Goal: Transaction & Acquisition: Download file/media

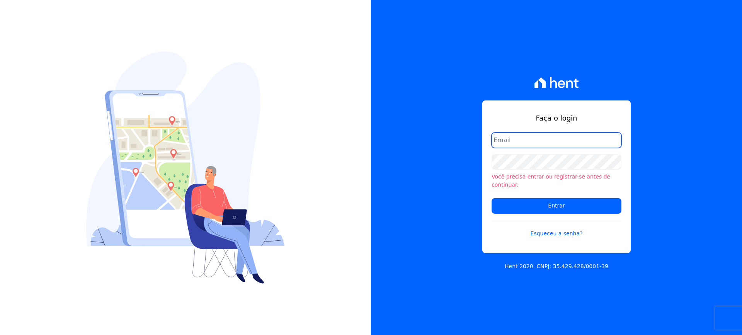
click at [498, 140] on input "email" at bounding box center [556, 139] width 130 height 15
type input "[EMAIL_ADDRESS][DOMAIN_NAME]"
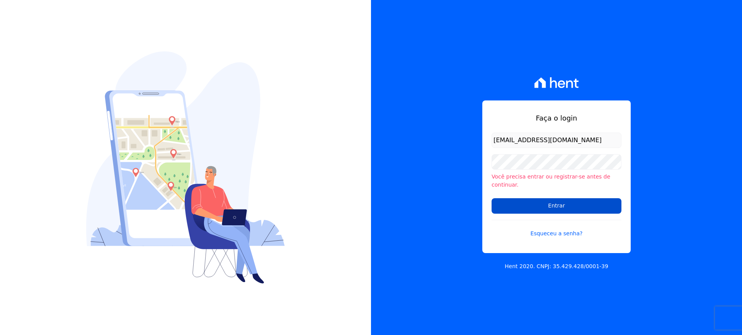
click at [570, 199] on input "Entrar" at bounding box center [556, 205] width 130 height 15
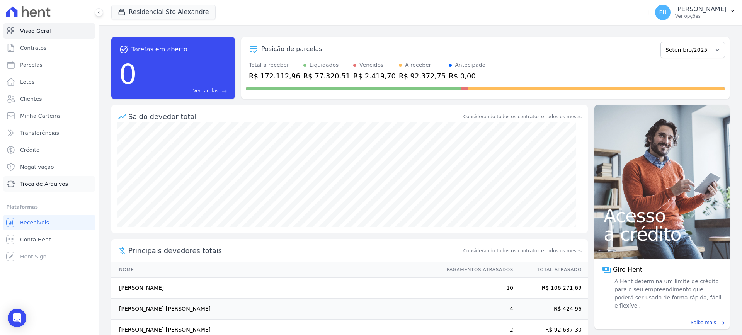
click at [54, 183] on span "Troca de Arquivos" at bounding box center [44, 184] width 48 height 8
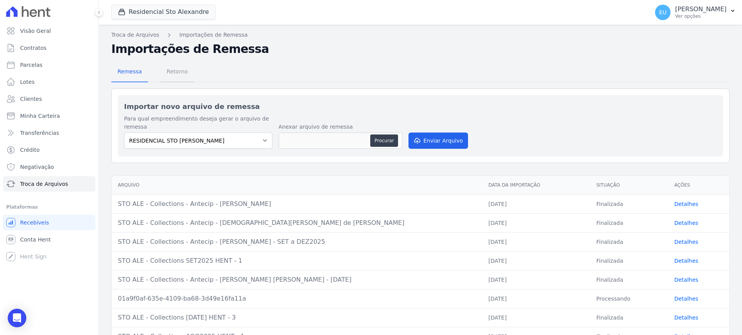
click at [171, 70] on span "Retorno" at bounding box center [177, 71] width 31 height 15
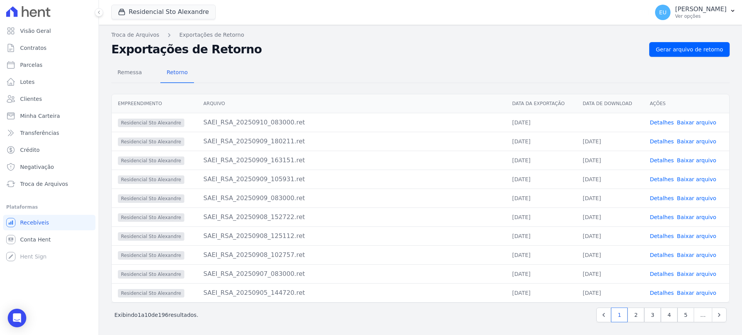
click at [658, 121] on link "Detalhes" at bounding box center [661, 122] width 24 height 6
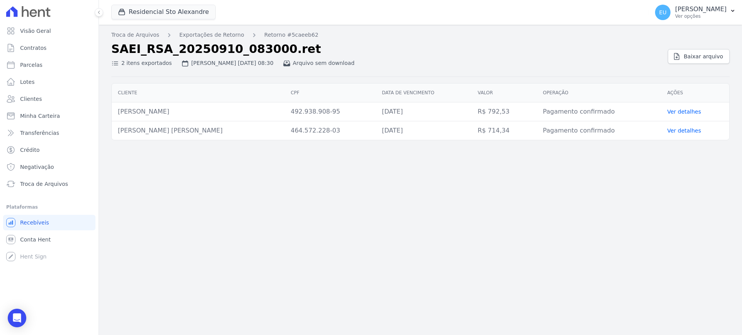
click at [565, 233] on div "Troca de Arquivos Exportações de Retorno Retorno #5caeeb62 SAEI_RSA_20250910_08…" at bounding box center [420, 180] width 643 height 310
click at [695, 61] on link "Baixar arquivo" at bounding box center [698, 56] width 62 height 15
click at [707, 56] on span "Baixar arquivo" at bounding box center [702, 57] width 39 height 8
click at [187, 36] on link "Exportações de Retorno" at bounding box center [211, 35] width 65 height 8
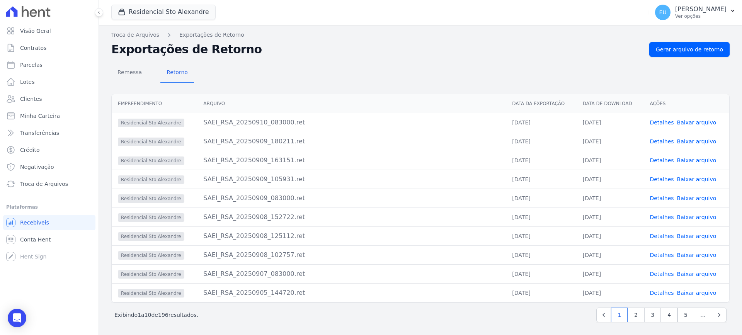
click at [682, 122] on link "Baixar arquivo" at bounding box center [696, 122] width 39 height 6
click at [683, 48] on span "Gerar arquivo de retorno" at bounding box center [688, 50] width 67 height 8
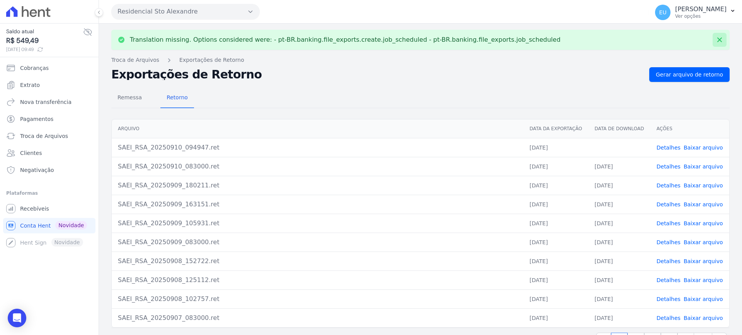
click at [717, 38] on icon at bounding box center [719, 39] width 5 height 5
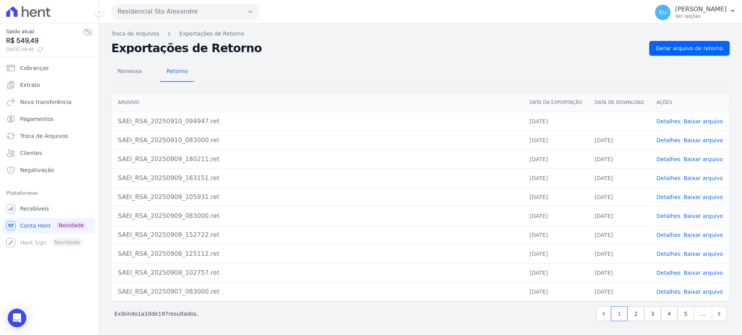
click at [667, 119] on link "Detalhes" at bounding box center [668, 121] width 24 height 6
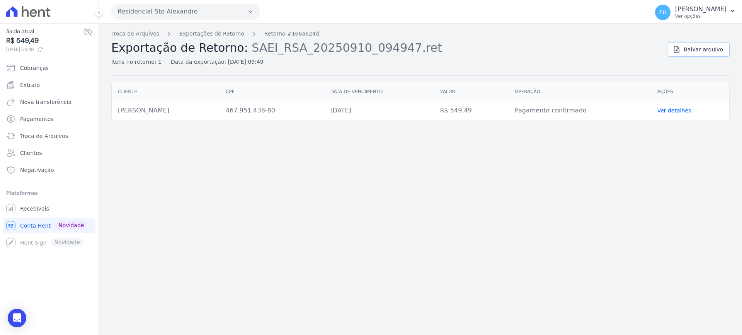
click at [701, 50] on span "Baixar arquivo" at bounding box center [702, 50] width 39 height 8
click at [194, 32] on link "Exportações de Retorno" at bounding box center [211, 34] width 65 height 8
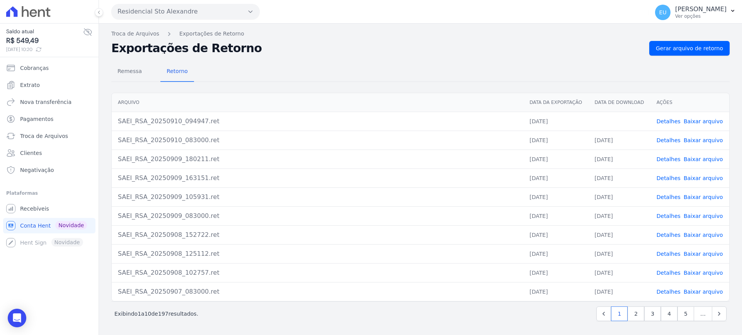
click at [700, 120] on link "Baixar arquivo" at bounding box center [702, 121] width 39 height 6
click at [671, 121] on link "Detalhes" at bounding box center [668, 121] width 24 height 6
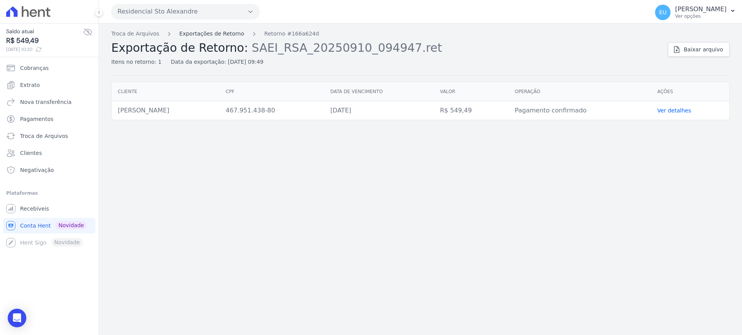
click at [194, 33] on link "Exportações de Retorno" at bounding box center [211, 34] width 65 height 8
